Goal: Task Accomplishment & Management: Complete application form

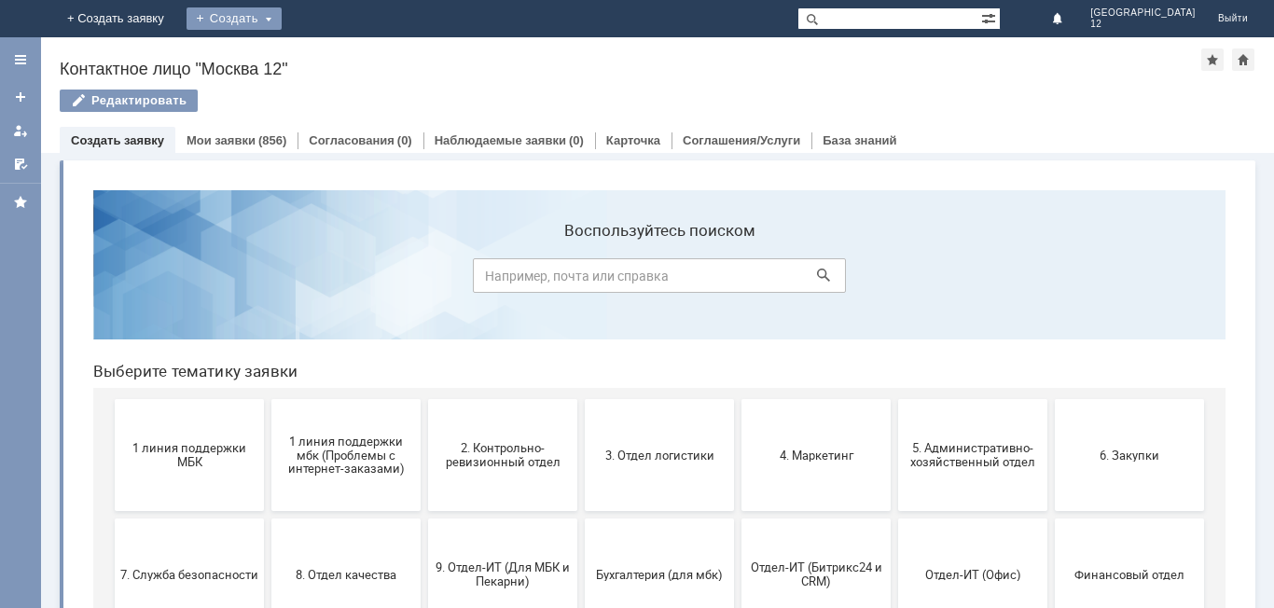
click at [282, 21] on div "Создать" at bounding box center [234, 18] width 95 height 22
click at [332, 52] on link "Заявка" at bounding box center [261, 56] width 142 height 22
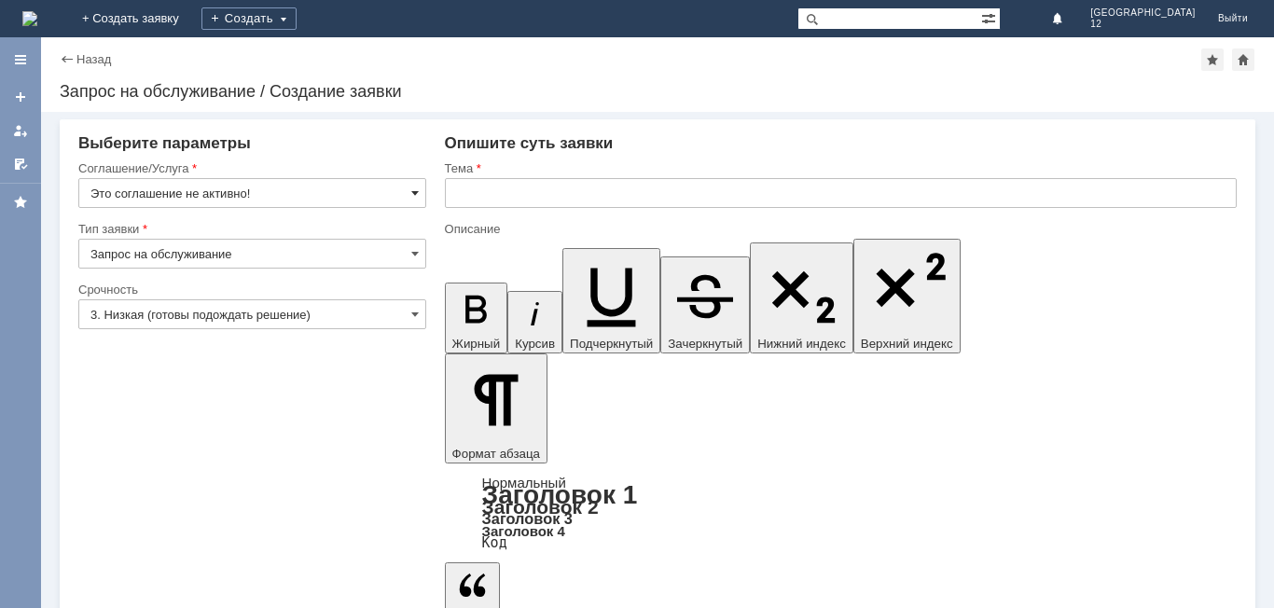
click at [414, 191] on span at bounding box center [414, 193] width 7 height 15
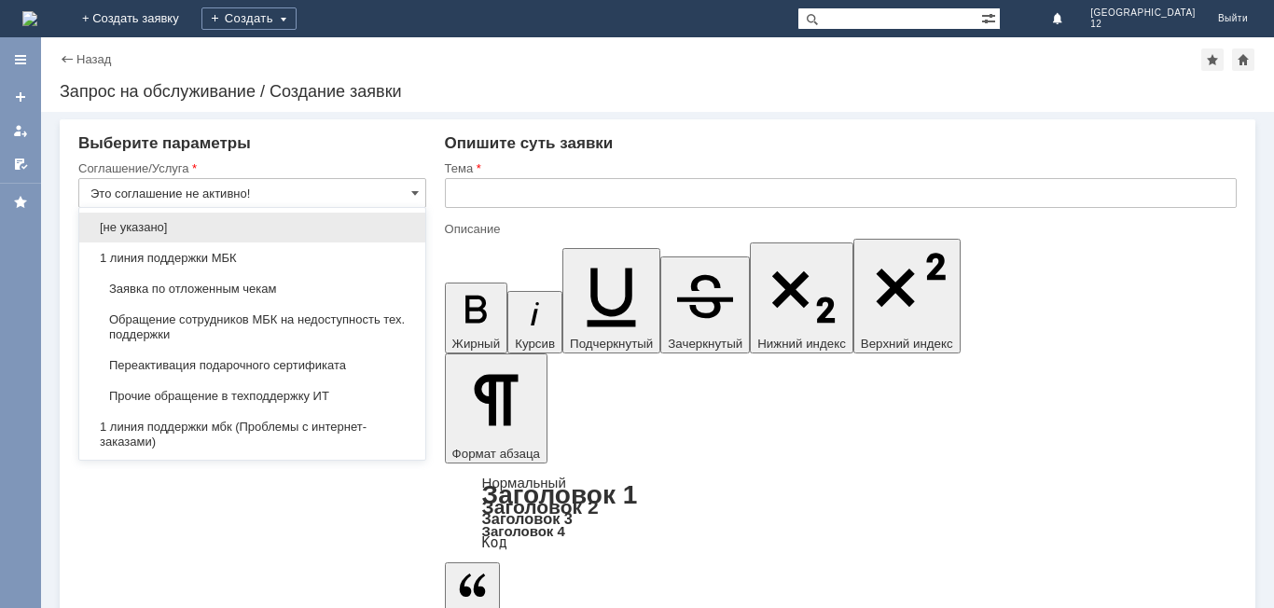
click at [257, 286] on span "Заявка по отложенным чекам" at bounding box center [252, 289] width 324 height 15
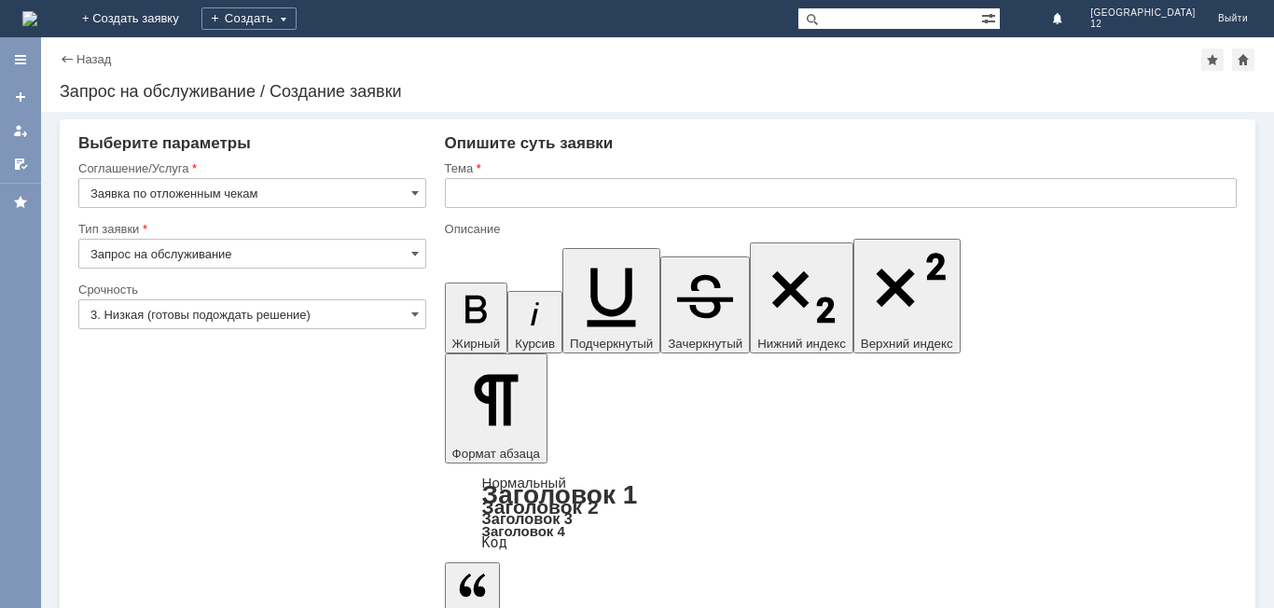
type input "Заявка по отложенным чекам"
click at [414, 318] on span at bounding box center [414, 314] width 7 height 15
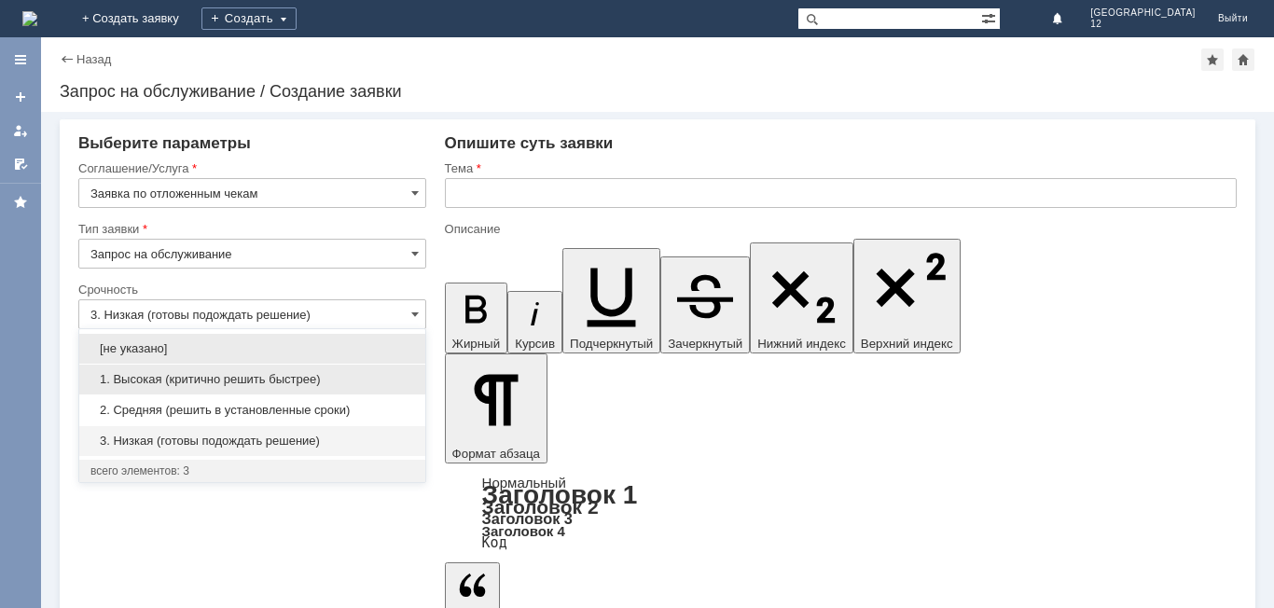
click at [300, 368] on div "1. Высокая (критично решить быстрее)" at bounding box center [252, 380] width 346 height 30
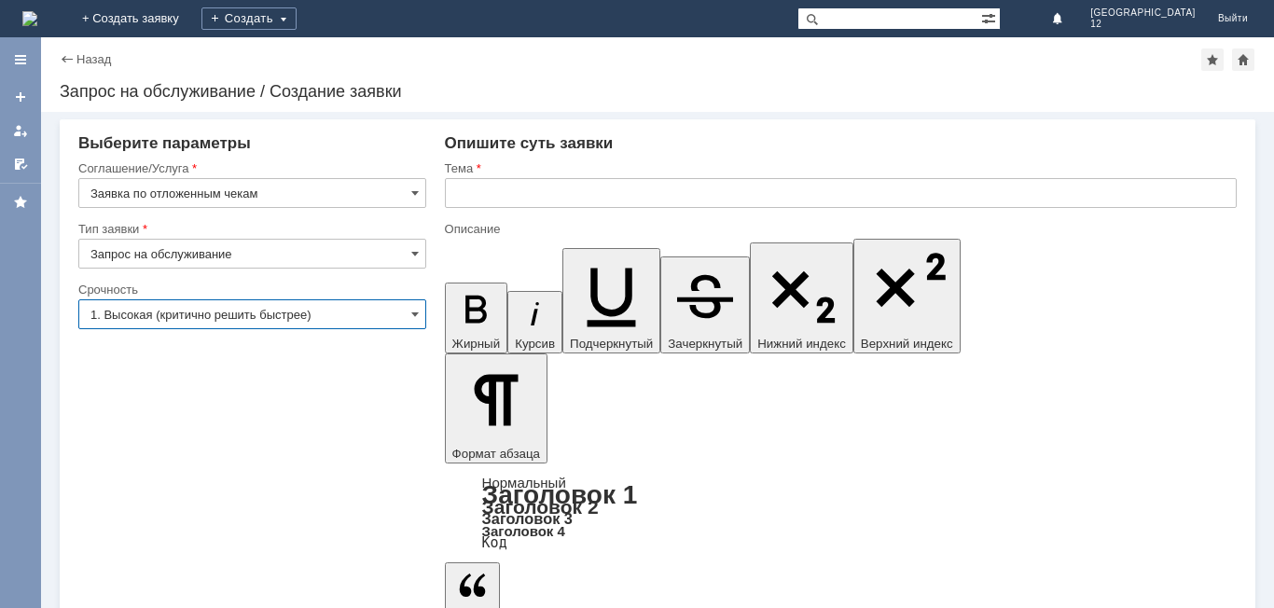
type input "1. Высокая (критично решить быстрее)"
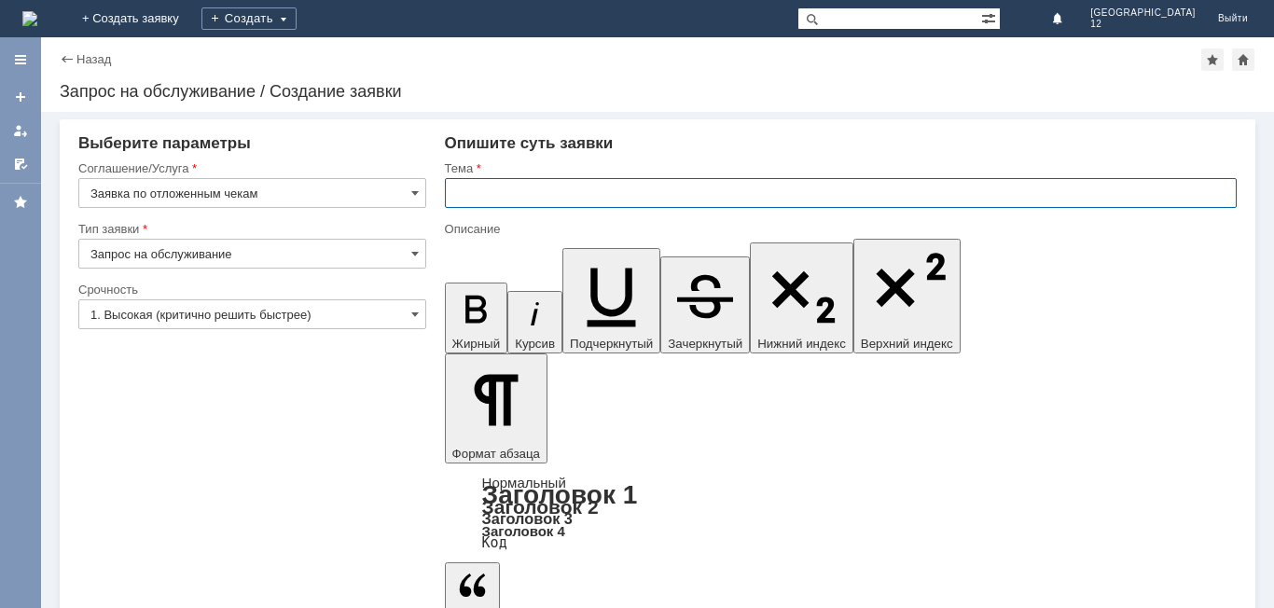
click at [474, 191] on input "text" at bounding box center [841, 193] width 792 height 30
type input "отложенные чеки"
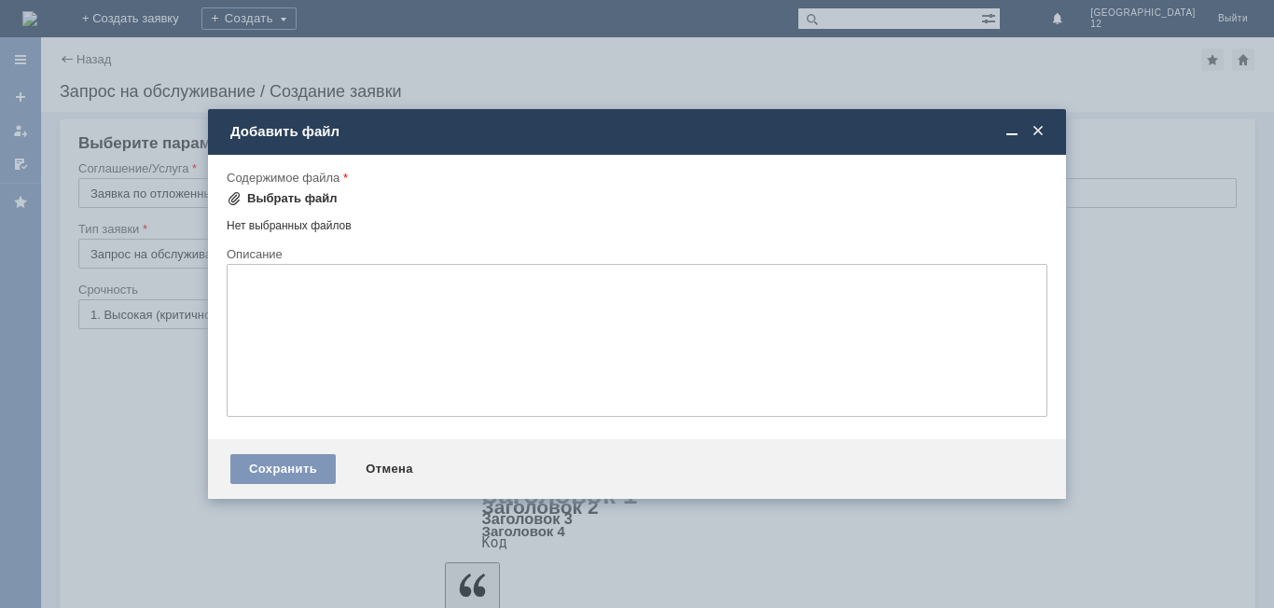
click at [303, 200] on div "Выбрать файл" at bounding box center [292, 198] width 90 height 15
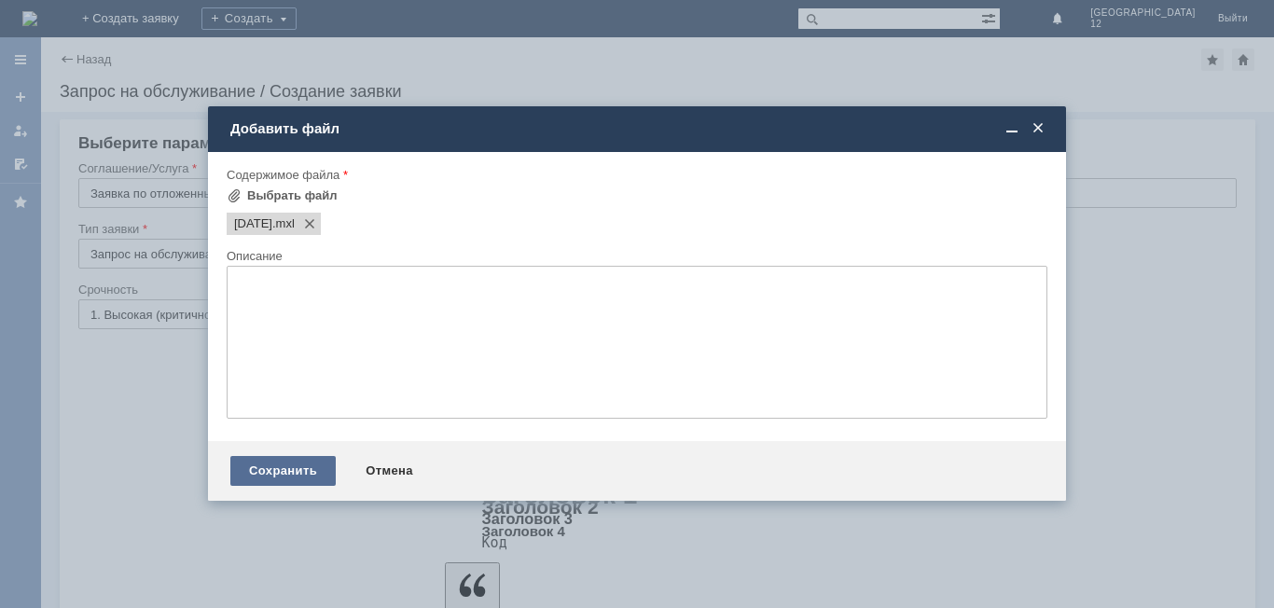
click at [270, 476] on div "Сохранить" at bounding box center [282, 471] width 105 height 30
